Goal: Obtain resource: Download file/media

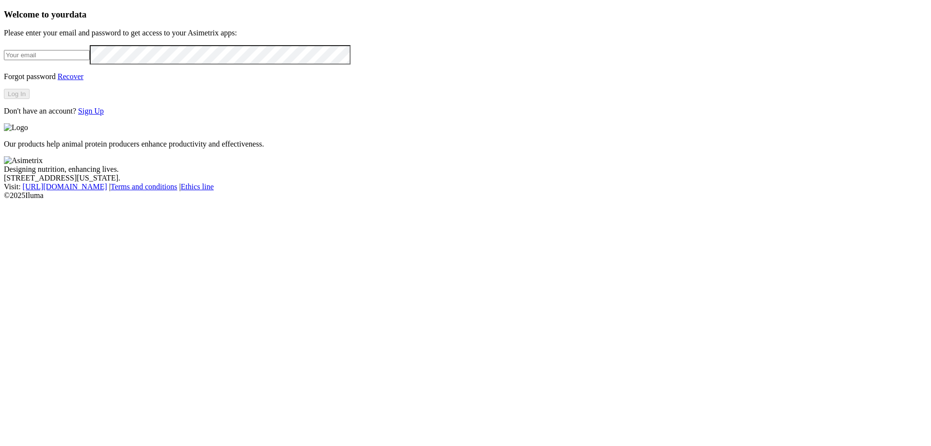
type input "[PERSON_NAME][EMAIL_ADDRESS][PERSON_NAME][DOMAIN_NAME]"
click at [49, 115] on div "Welcome to your data Please enter your email and password to get access to your…" at bounding box center [465, 62] width 923 height 106
click at [30, 99] on button "Log In" at bounding box center [17, 94] width 26 height 10
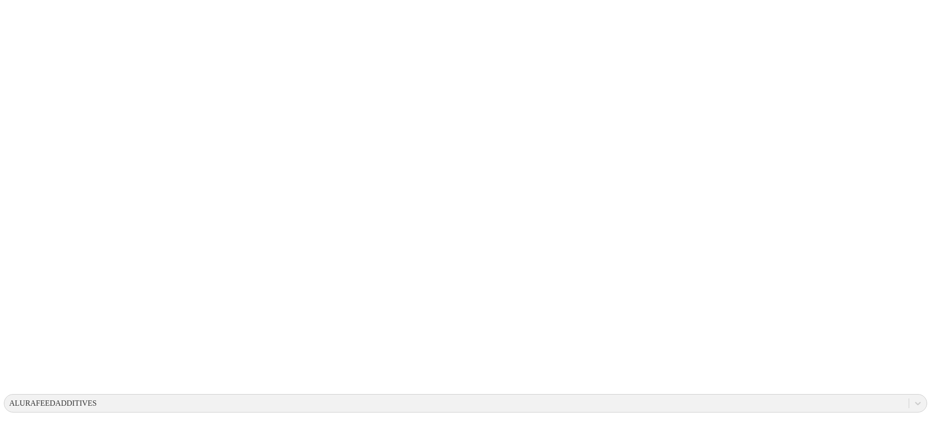
click at [913, 398] on icon at bounding box center [918, 403] width 10 height 10
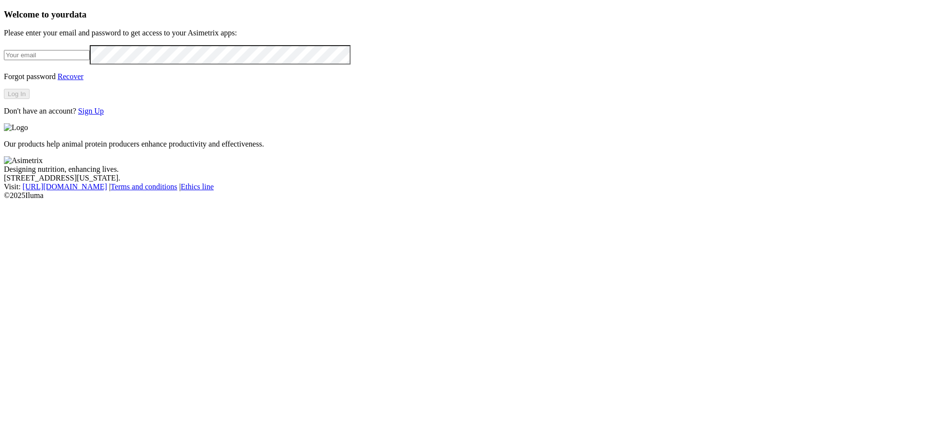
type input "[PERSON_NAME][EMAIL_ADDRESS][PERSON_NAME][DOMAIN_NAME]"
click at [30, 115] on div "Welcome to your data Please enter your email and password to get access to your…" at bounding box center [465, 62] width 923 height 106
click at [30, 99] on button "Log In" at bounding box center [17, 94] width 26 height 10
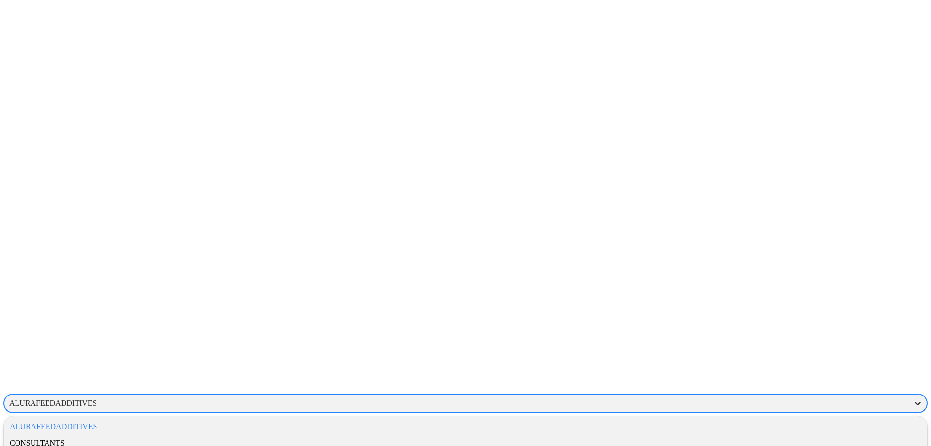
click at [913, 398] on icon at bounding box center [918, 403] width 10 height 10
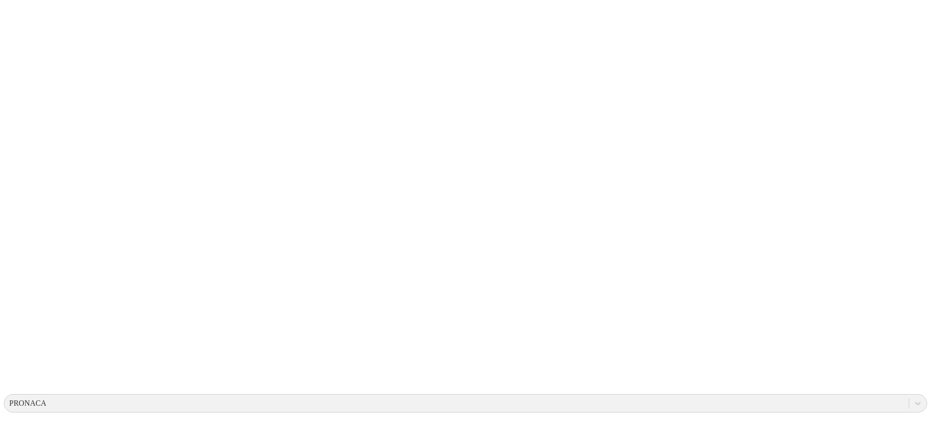
click at [913, 398] on icon at bounding box center [918, 403] width 10 height 10
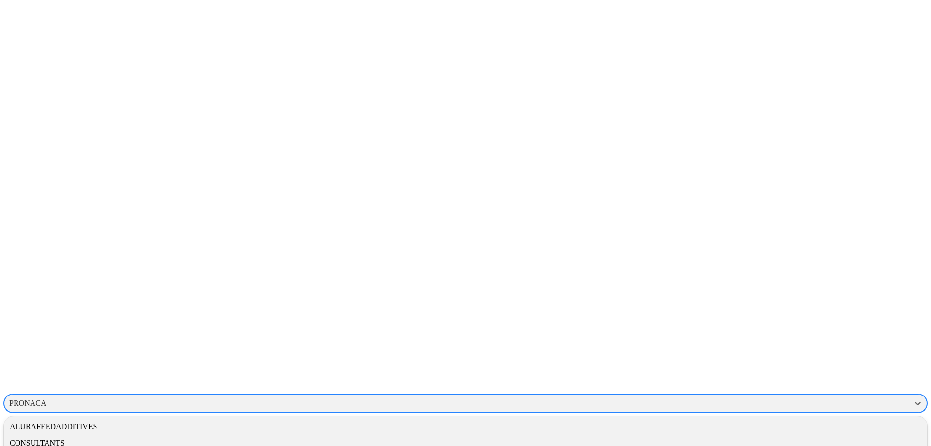
click at [785, 418] on div "ALURAFEEDADDITIVES" at bounding box center [465, 426] width 923 height 16
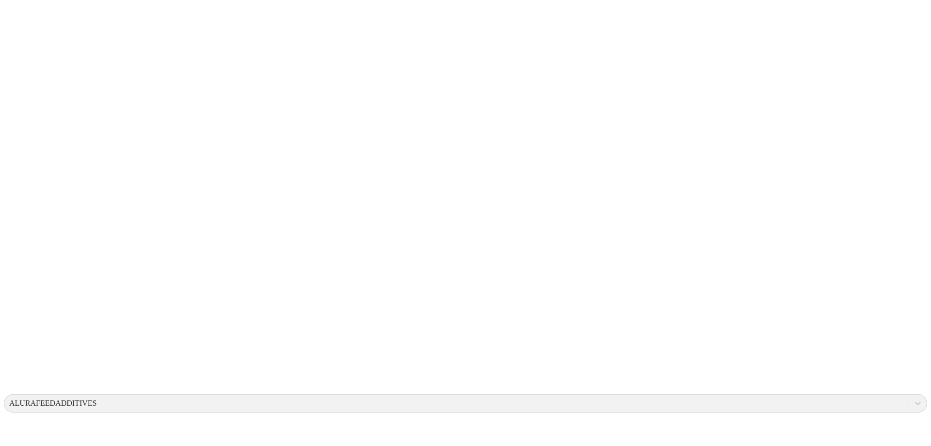
click at [902, 394] on div at bounding box center [910, 402] width 17 height 17
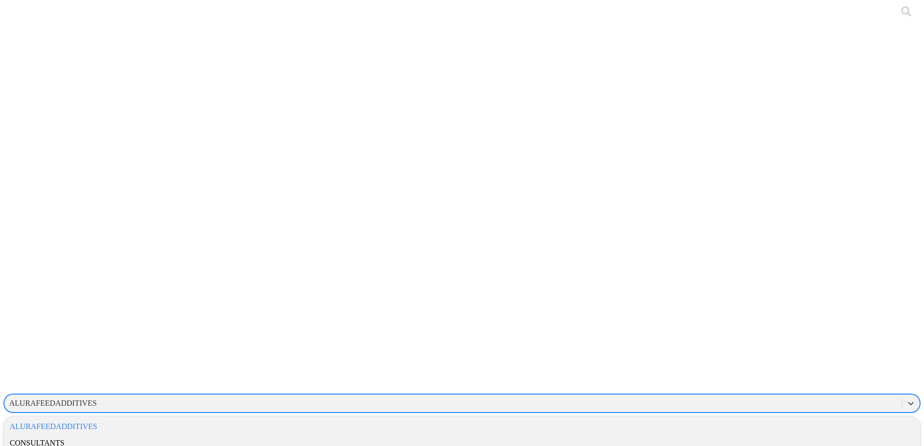
click at [779, 418] on div "ALURAFEEDADDITIVES" at bounding box center [462, 426] width 916 height 16
